Goal: Transaction & Acquisition: Download file/media

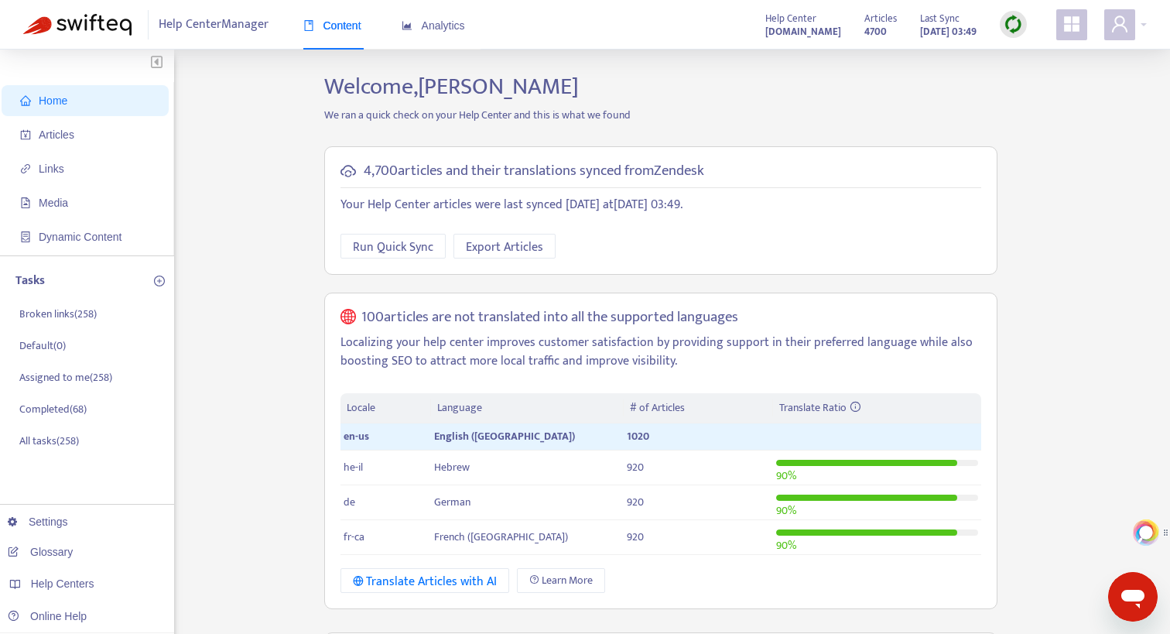
click at [1013, 21] on img at bounding box center [1012, 24] width 19 height 19
click at [1038, 56] on link "Quick Sync" at bounding box center [1045, 56] width 66 height 18
click at [63, 134] on span "Articles" at bounding box center [57, 134] width 36 height 12
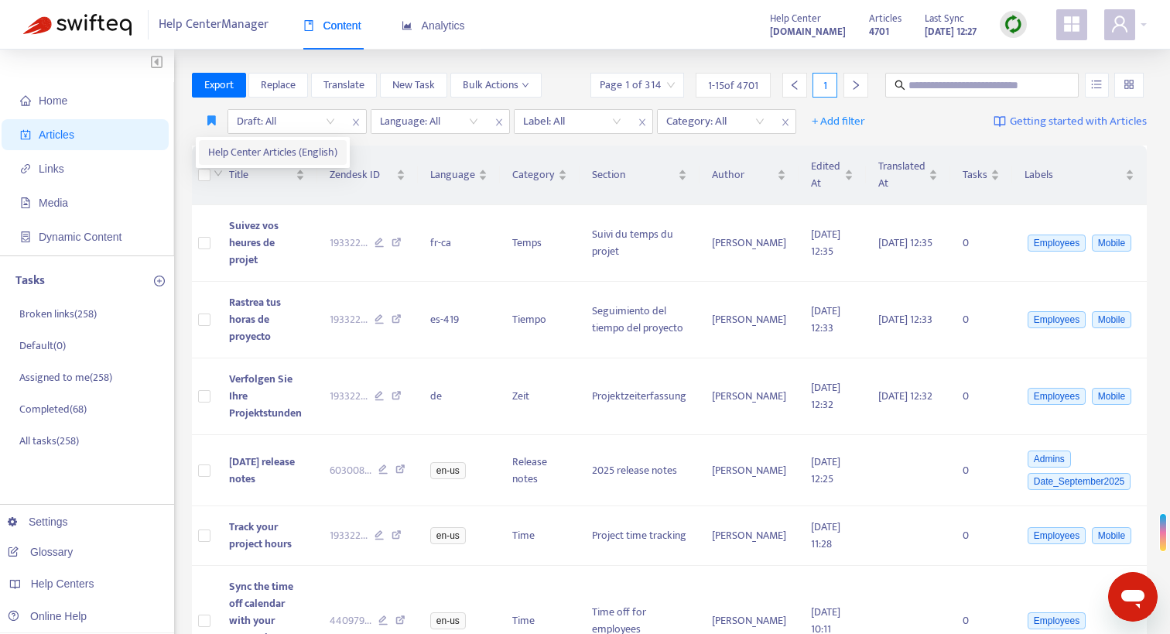
click at [241, 148] on span "Help Center Articles (English)" at bounding box center [272, 152] width 129 height 17
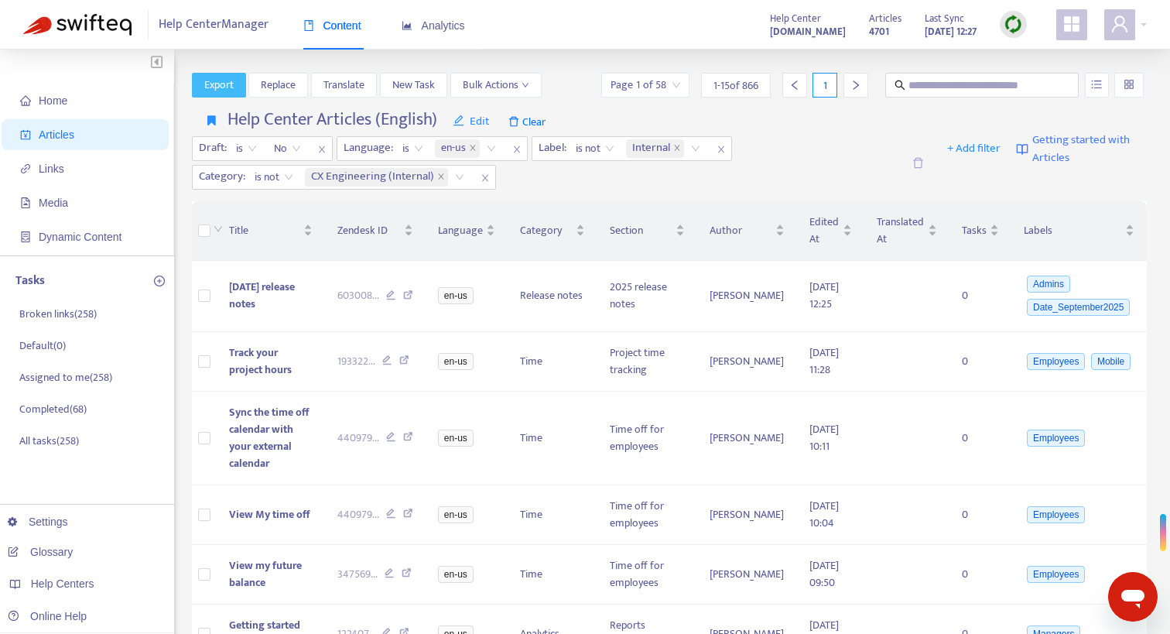
click at [229, 88] on span "Export" at bounding box center [218, 85] width 29 height 17
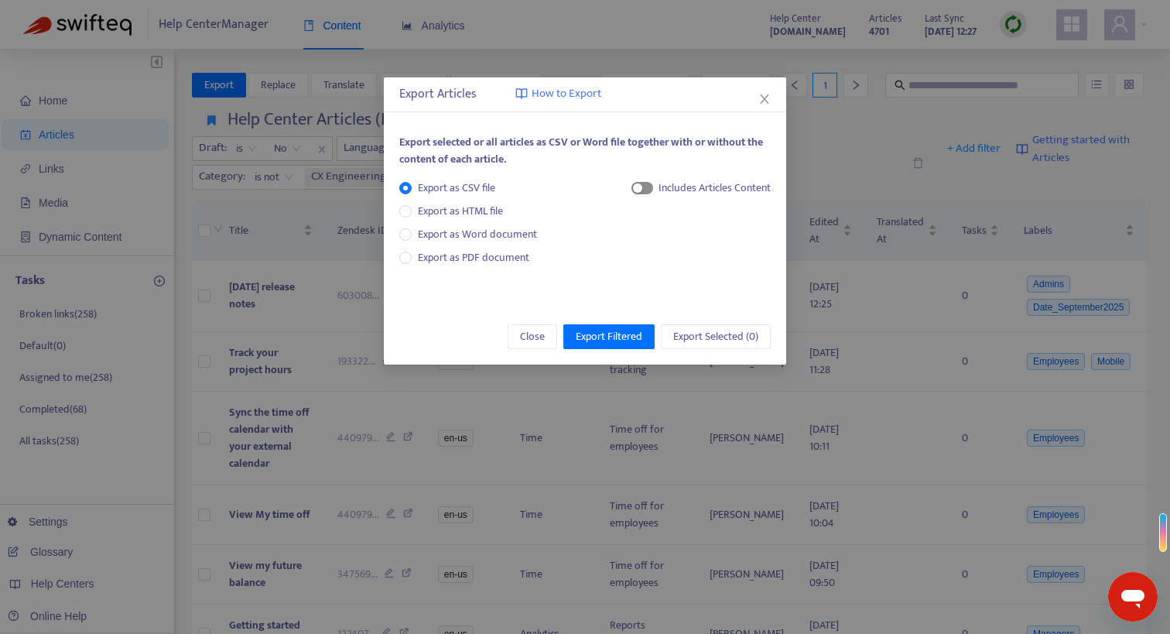
click at [642, 190] on span "button" at bounding box center [642, 188] width 22 height 12
click at [761, 99] on icon "close" at bounding box center [764, 99] width 12 height 12
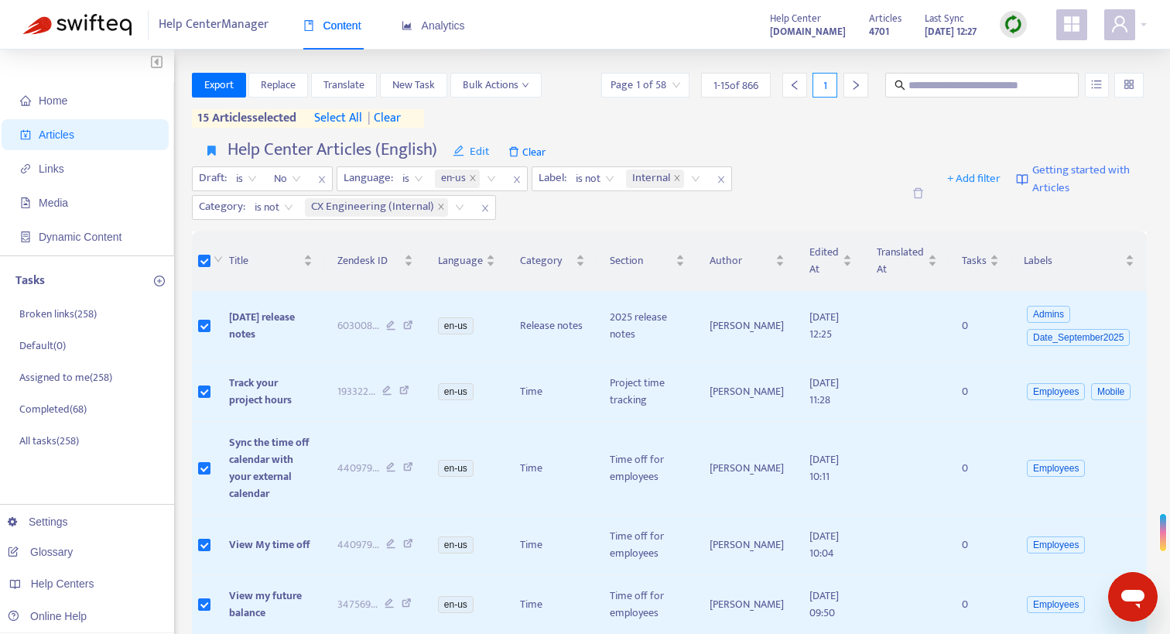
click at [354, 117] on span "select all" at bounding box center [338, 118] width 48 height 19
click at [213, 88] on span "Export" at bounding box center [218, 85] width 29 height 17
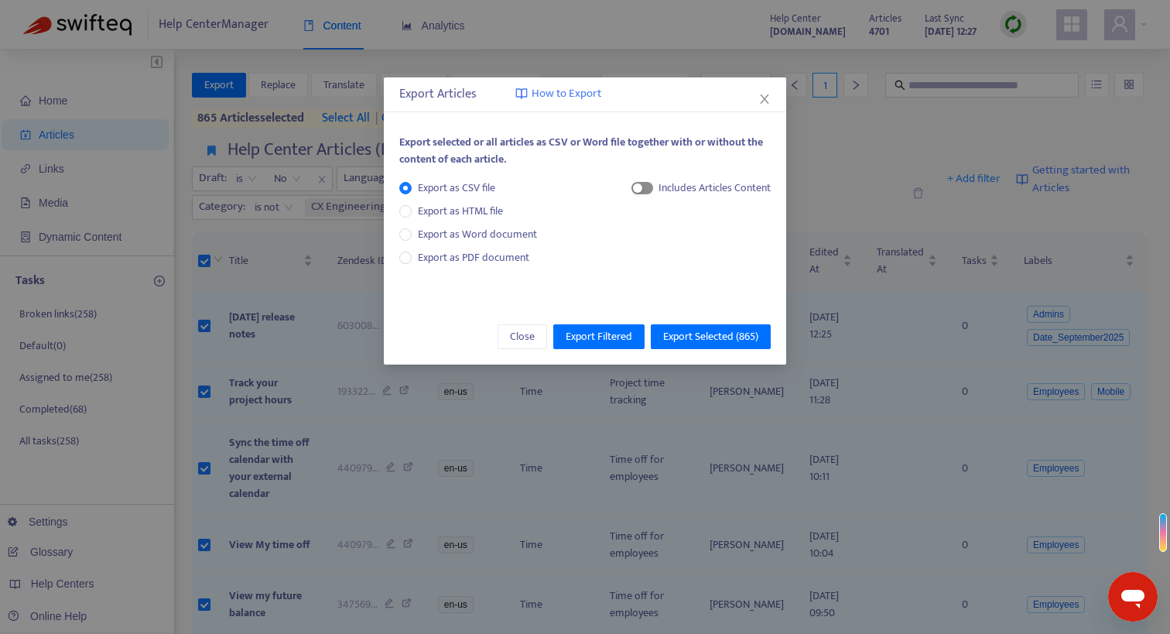
click at [646, 190] on span "button" at bounding box center [642, 188] width 22 height 12
click at [676, 240] on span "HTML Content" at bounding box center [699, 239] width 77 height 17
click at [704, 330] on span "Export Selected ( 865 )" at bounding box center [710, 336] width 95 height 17
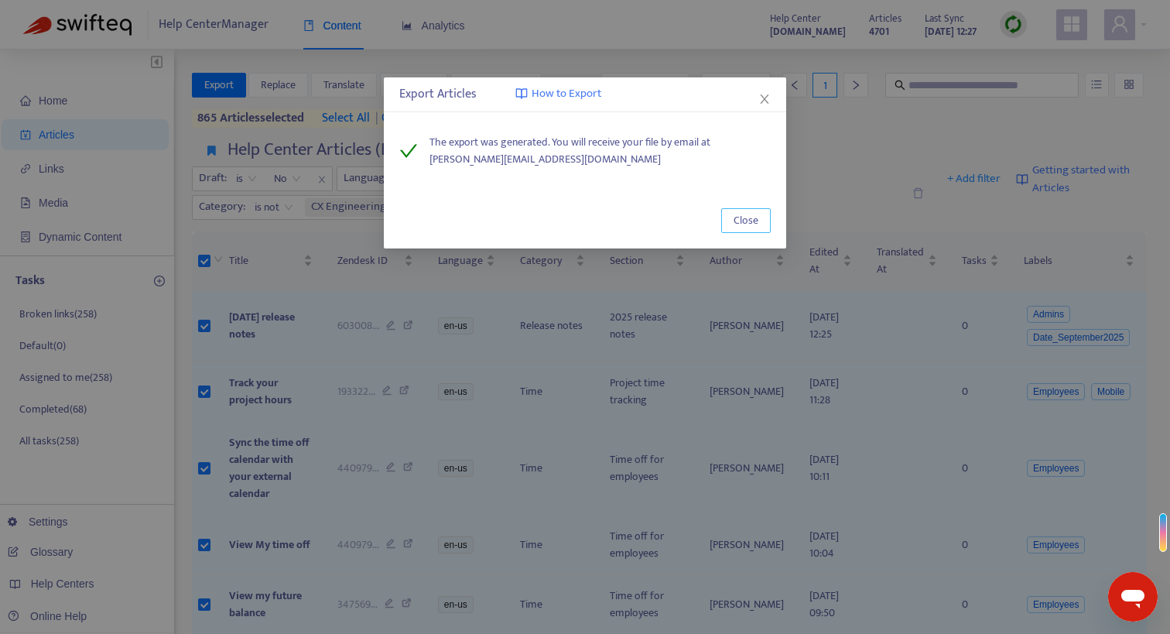
click at [757, 217] on span "Close" at bounding box center [745, 220] width 25 height 17
